Goal: Transaction & Acquisition: Purchase product/service

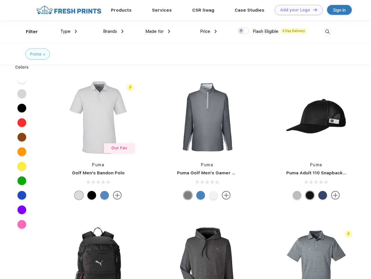
click at [296, 10] on link "Add your Logo Design Tool" at bounding box center [298, 10] width 48 height 10
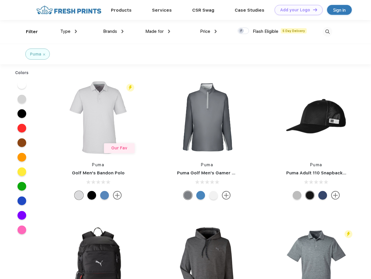
click at [0, 0] on div "Design Tool" at bounding box center [0, 0] width 0 height 0
click at [312, 10] on link "Add your Logo Design Tool" at bounding box center [298, 10] width 48 height 10
click at [28, 32] on div "Filter" at bounding box center [32, 32] width 12 height 7
click at [69, 31] on span "Type" at bounding box center [65, 31] width 10 height 5
click at [113, 31] on span "Brands" at bounding box center [110, 31] width 14 height 5
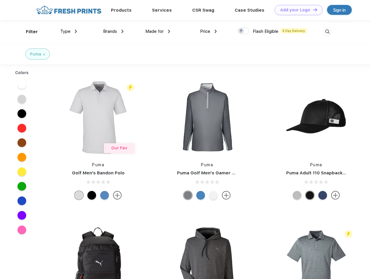
click at [158, 31] on span "Made for" at bounding box center [154, 31] width 18 height 5
click at [208, 31] on span "Price" at bounding box center [205, 31] width 10 height 5
click at [243, 31] on div at bounding box center [242, 31] width 11 height 6
click at [241, 31] on input "checkbox" at bounding box center [239, 29] width 4 height 4
click at [327, 32] on img at bounding box center [327, 32] width 10 height 10
